Goal: Information Seeking & Learning: Learn about a topic

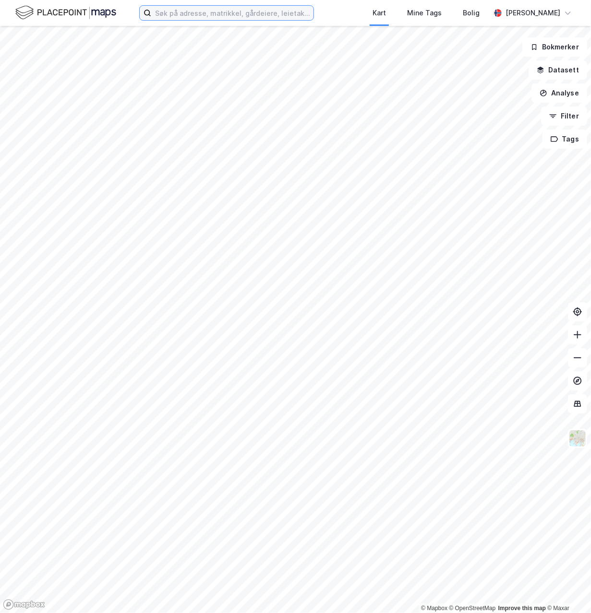
click at [272, 7] on input at bounding box center [232, 13] width 162 height 14
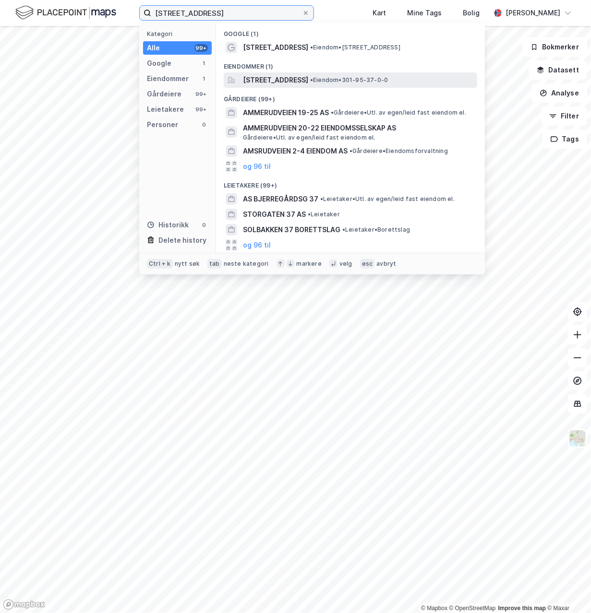
type input "[STREET_ADDRESS]"
click at [264, 76] on span "[STREET_ADDRESS]" at bounding box center [275, 80] width 65 height 12
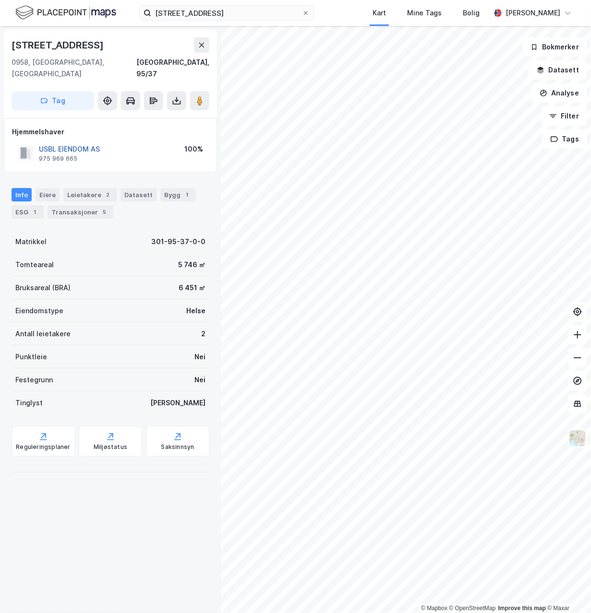
click at [0, 0] on button "USBL EIENDOM AS" at bounding box center [0, 0] width 0 height 0
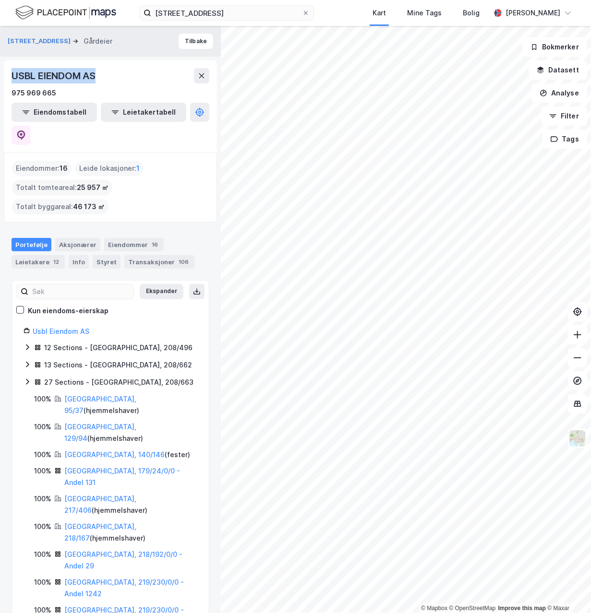
drag, startPoint x: 63, startPoint y: 76, endPoint x: 2, endPoint y: 76, distance: 61.0
click at [2, 76] on div "[STREET_ADDRESS] Tilbake USBL EIENDOM AS 975 969 665 Eiendomstabell Leietakerta…" at bounding box center [110, 319] width 221 height 587
drag, startPoint x: 2, startPoint y: 76, endPoint x: 26, endPoint y: 79, distance: 24.6
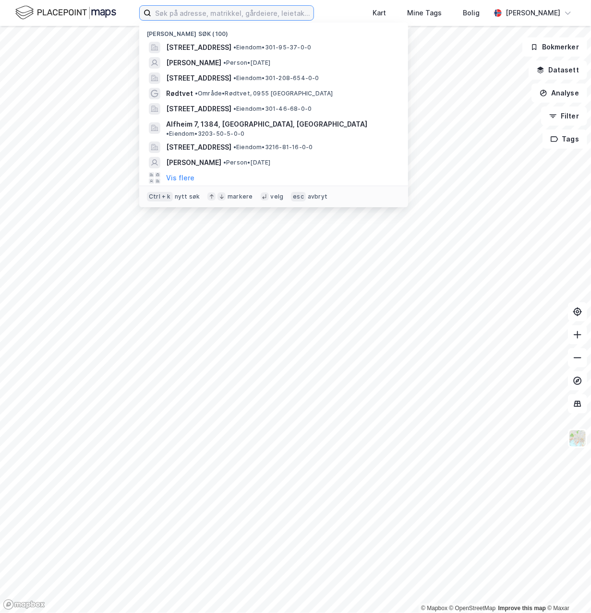
click at [242, 14] on input at bounding box center [232, 13] width 162 height 14
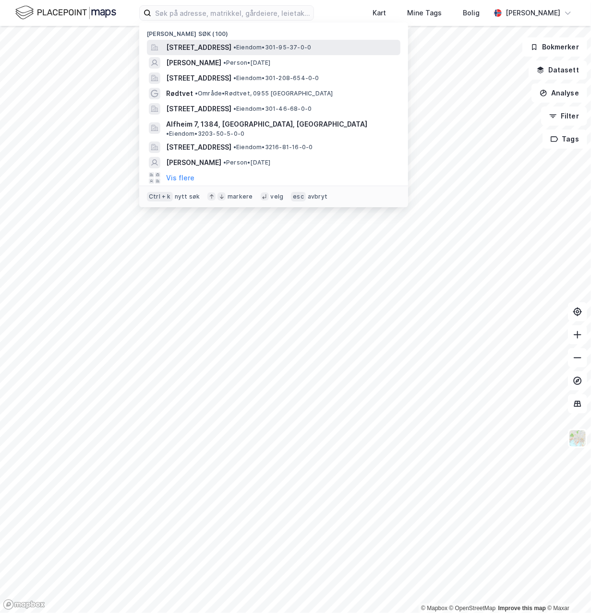
click at [231, 48] on span "[STREET_ADDRESS]" at bounding box center [198, 48] width 65 height 12
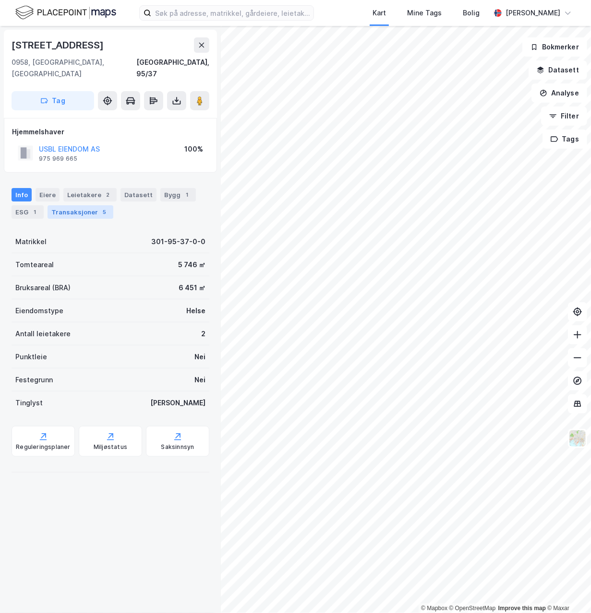
click at [67, 205] on div "Transaksjoner 5" at bounding box center [81, 211] width 66 height 13
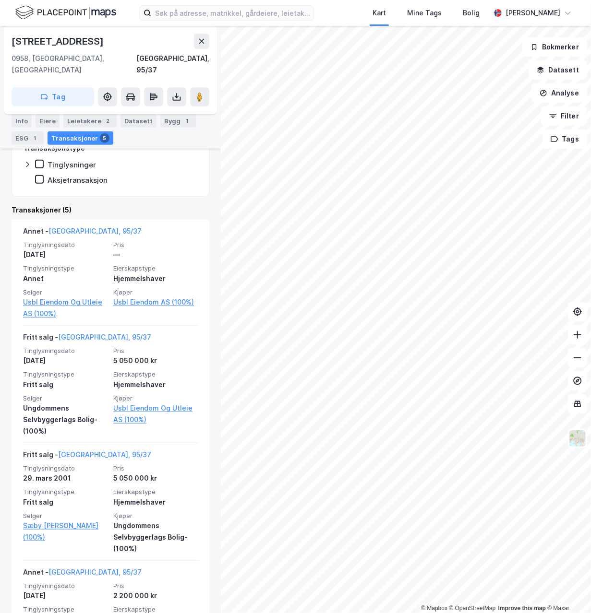
scroll to position [197, 0]
